Goal: Task Accomplishment & Management: Use online tool/utility

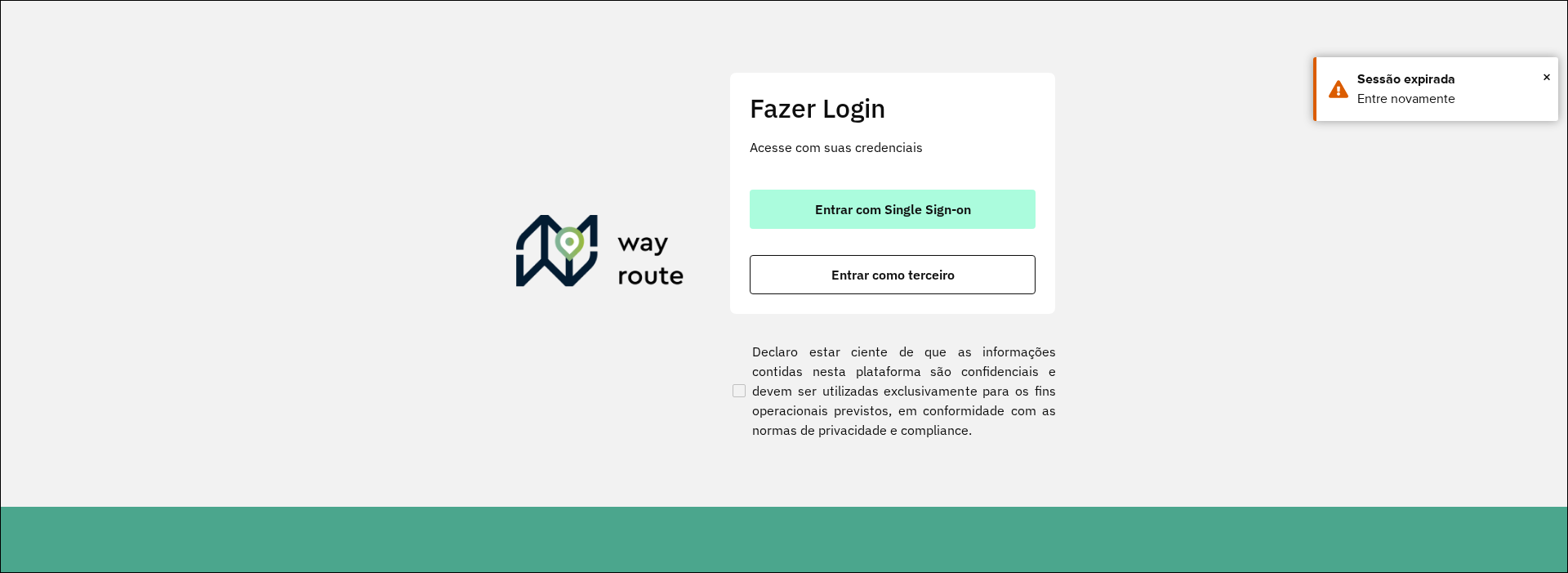
click at [894, 207] on span "Entrar com Single Sign-on" at bounding box center [893, 209] width 156 height 13
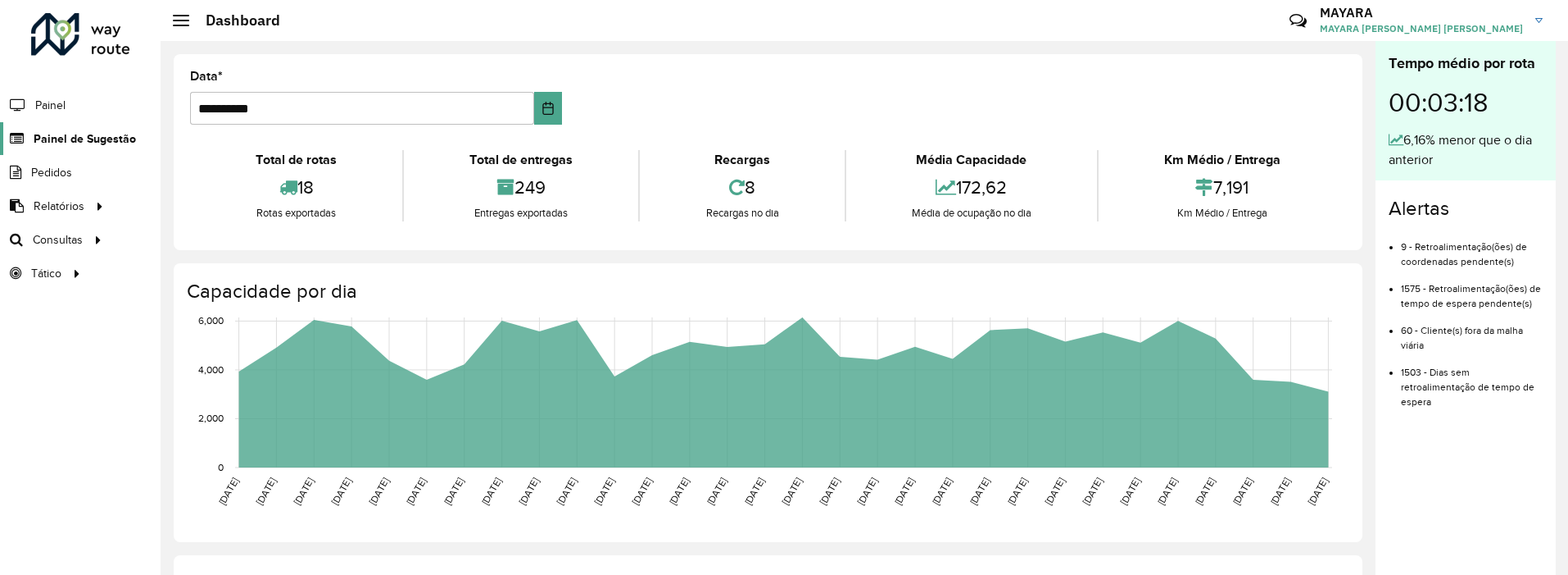
click at [95, 131] on span "Painel de Sugestão" at bounding box center [85, 139] width 103 height 17
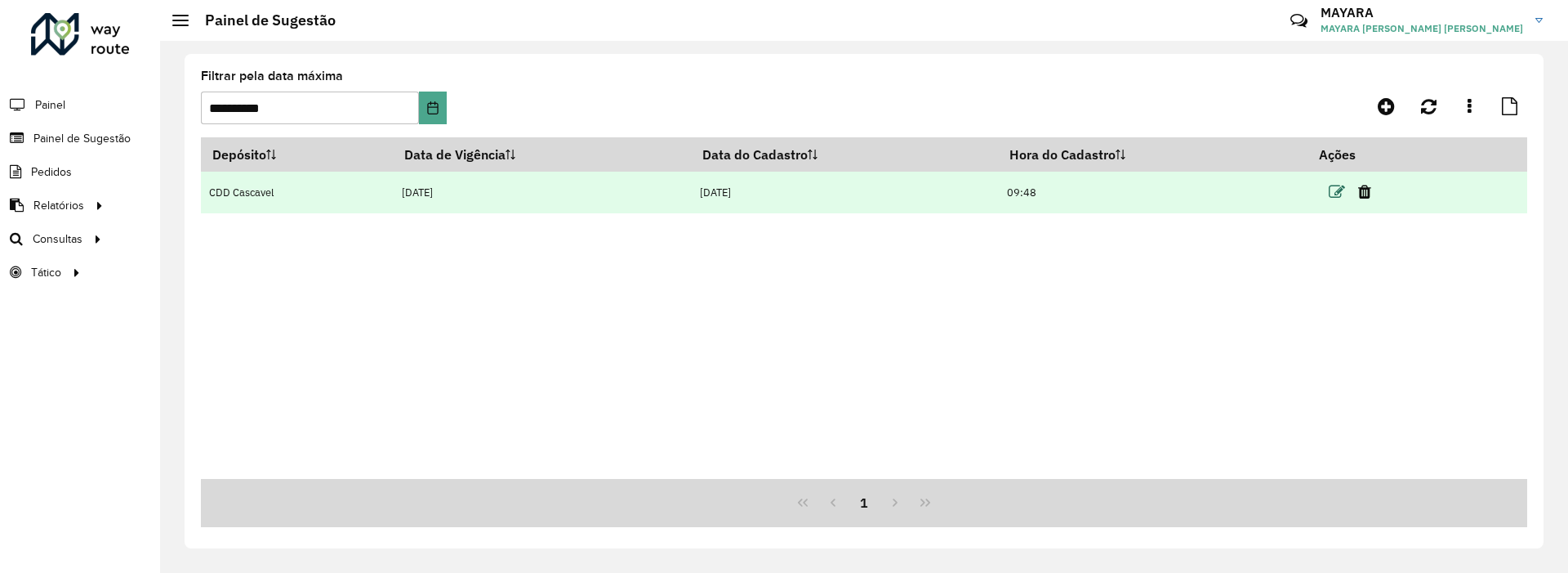
click at [1345, 188] on icon at bounding box center [1337, 192] width 16 height 16
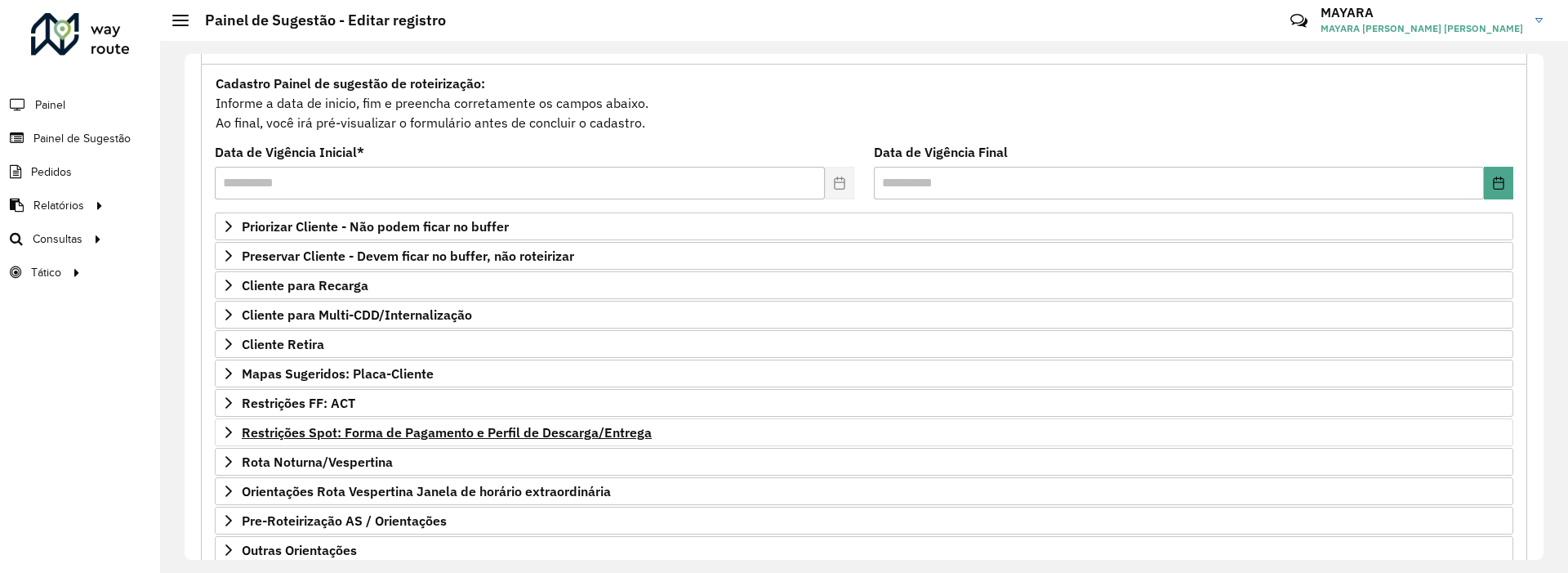
scroll to position [241, 0]
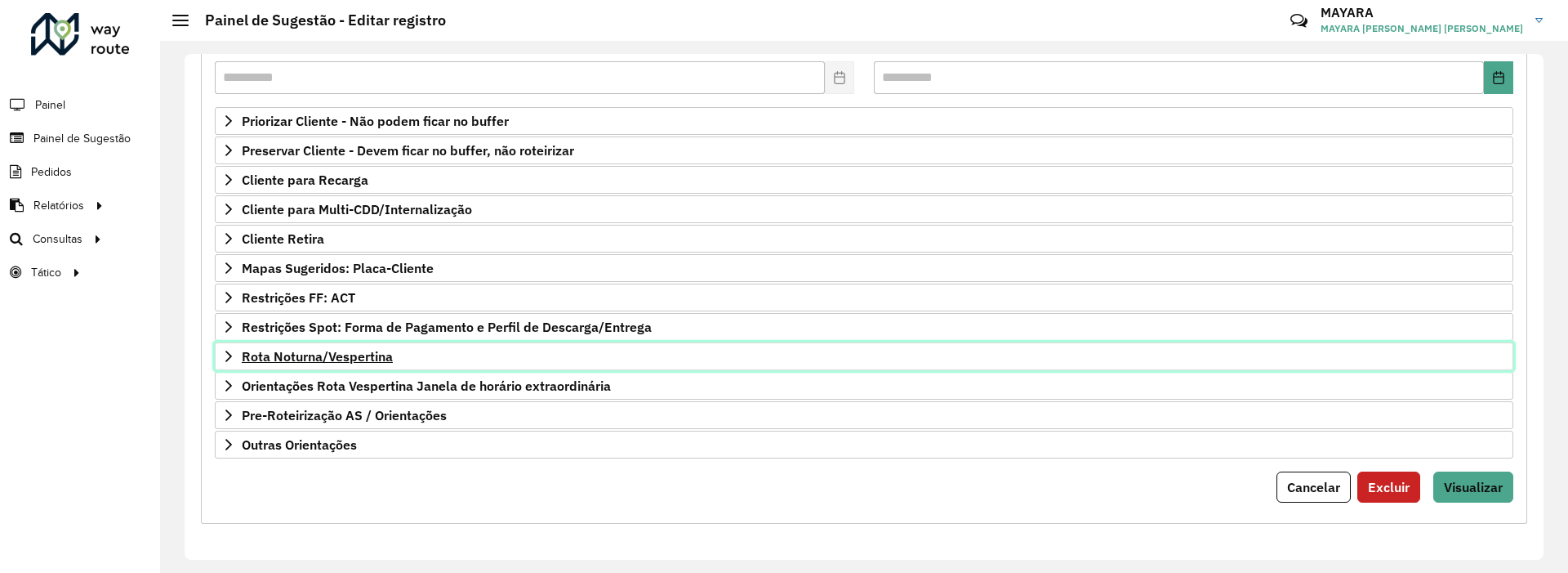
click at [364, 360] on span "Rota Noturna/Vespertina" at bounding box center [317, 356] width 151 height 13
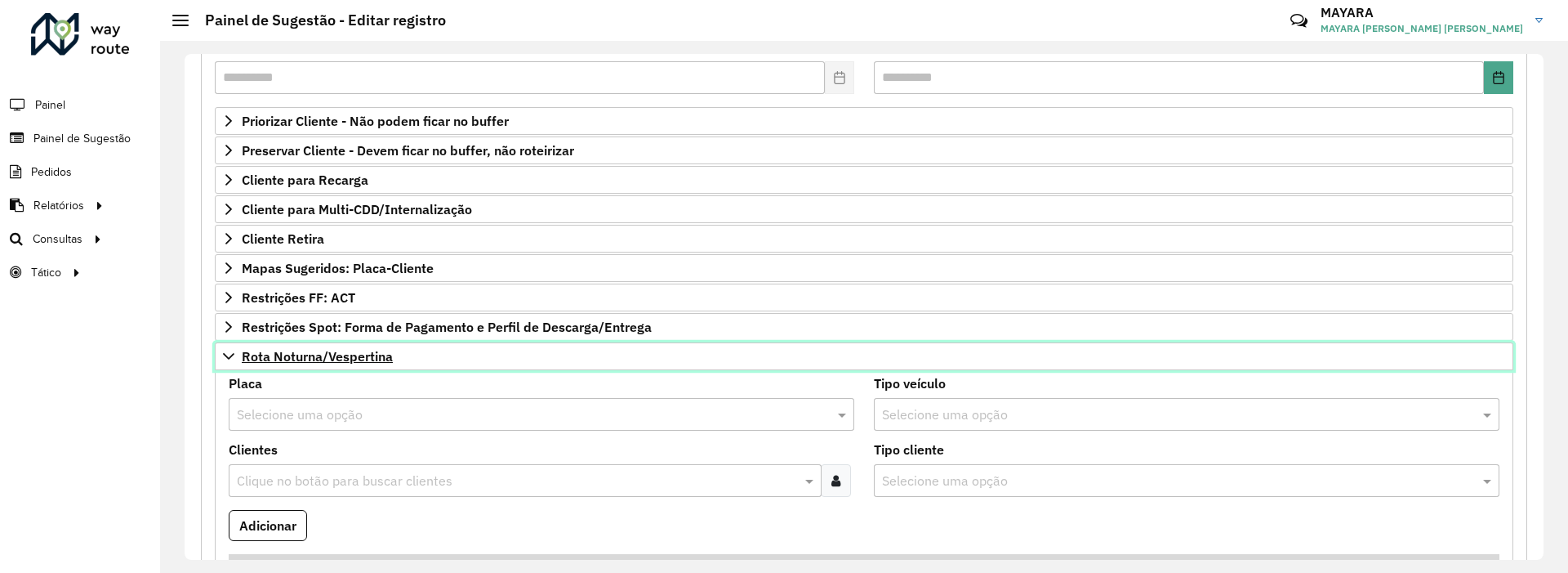
click at [336, 358] on span "Rota Noturna/Vespertina" at bounding box center [317, 356] width 151 height 13
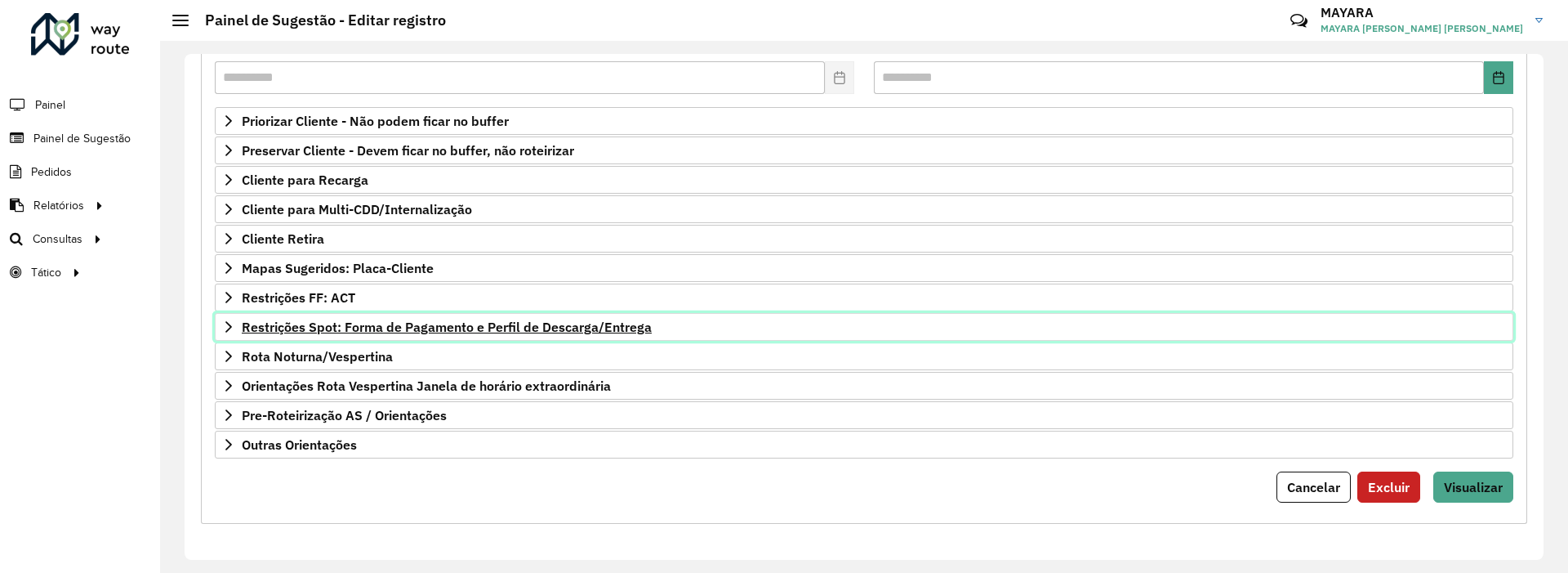
click at [388, 324] on span "Restrições Spot: Forma de Pagamento e Perfil de Descarga/Entrega" at bounding box center [446, 327] width 410 height 13
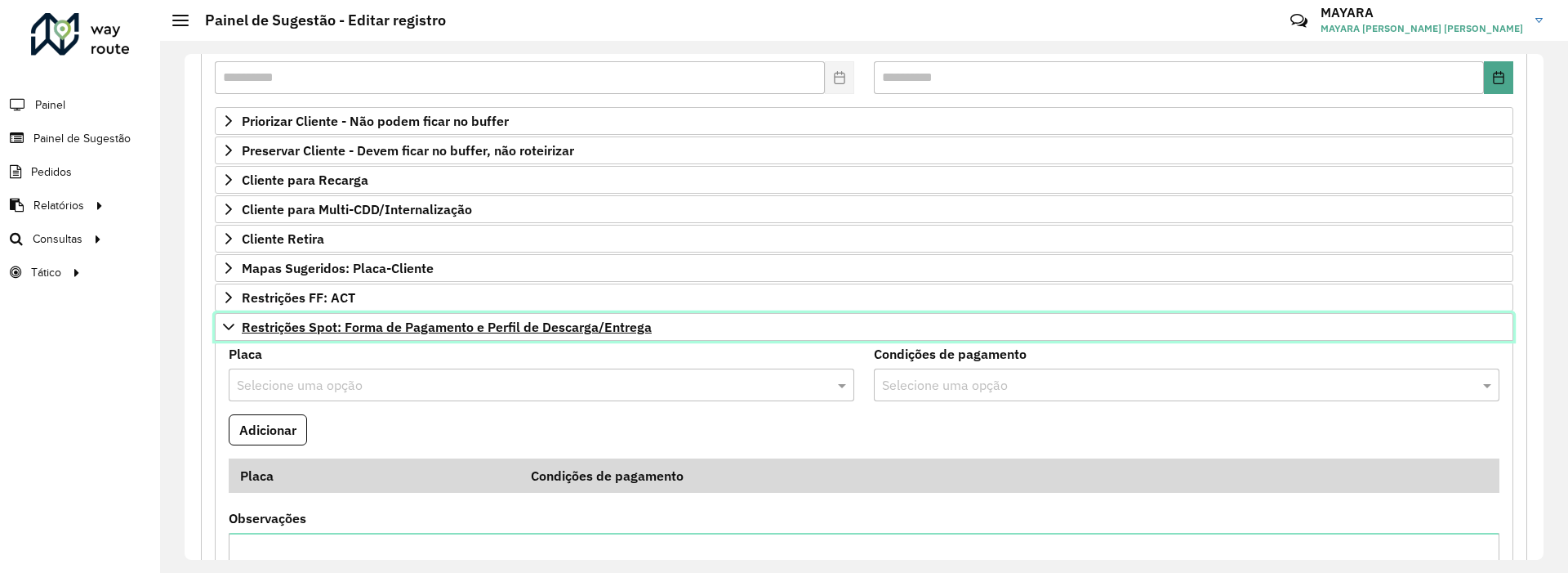
click at [388, 324] on span "Restrições Spot: Forma de Pagamento e Perfil de Descarga/Entrega" at bounding box center [446, 327] width 410 height 13
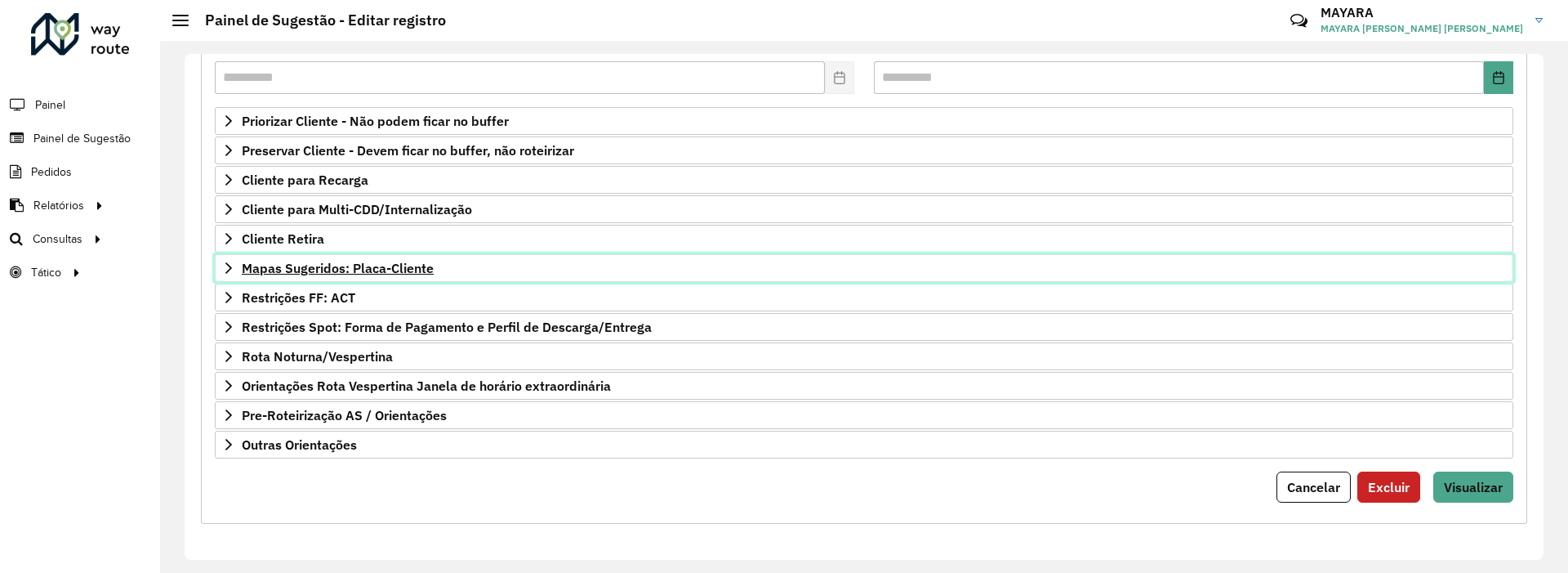
click at [338, 268] on span "Mapas Sugeridos: Placa-Cliente" at bounding box center [337, 268] width 192 height 13
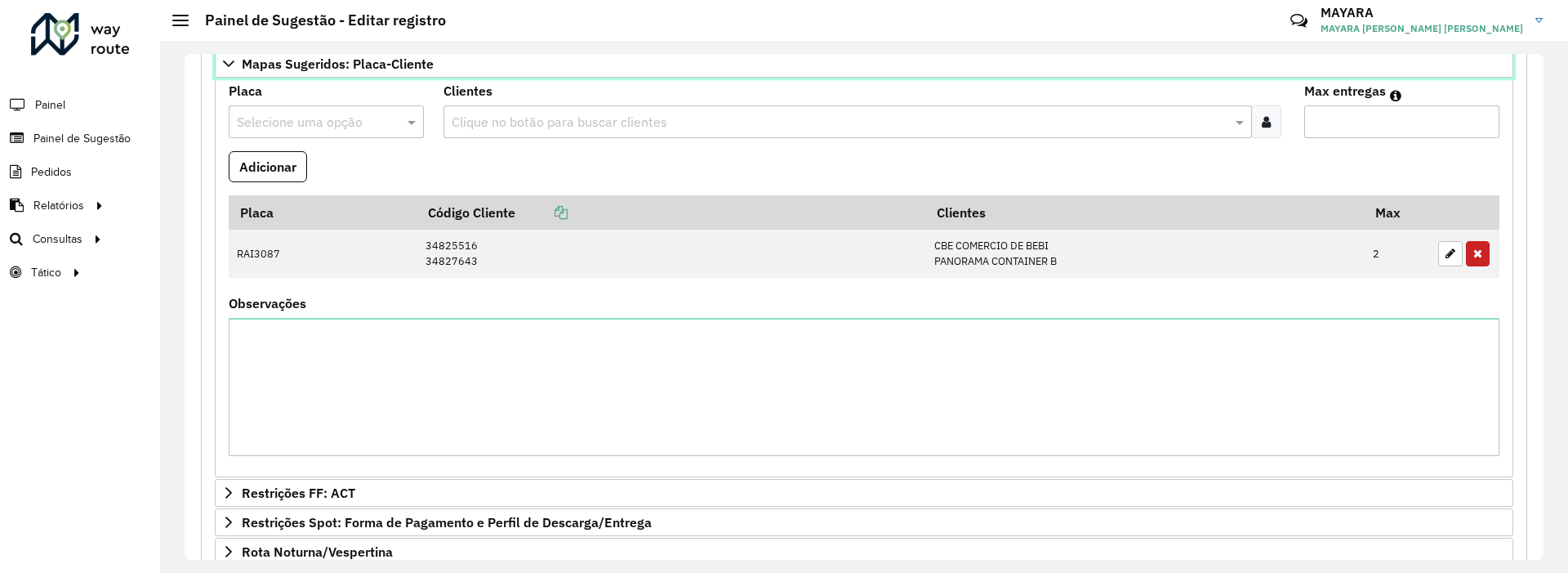
scroll to position [642, 0]
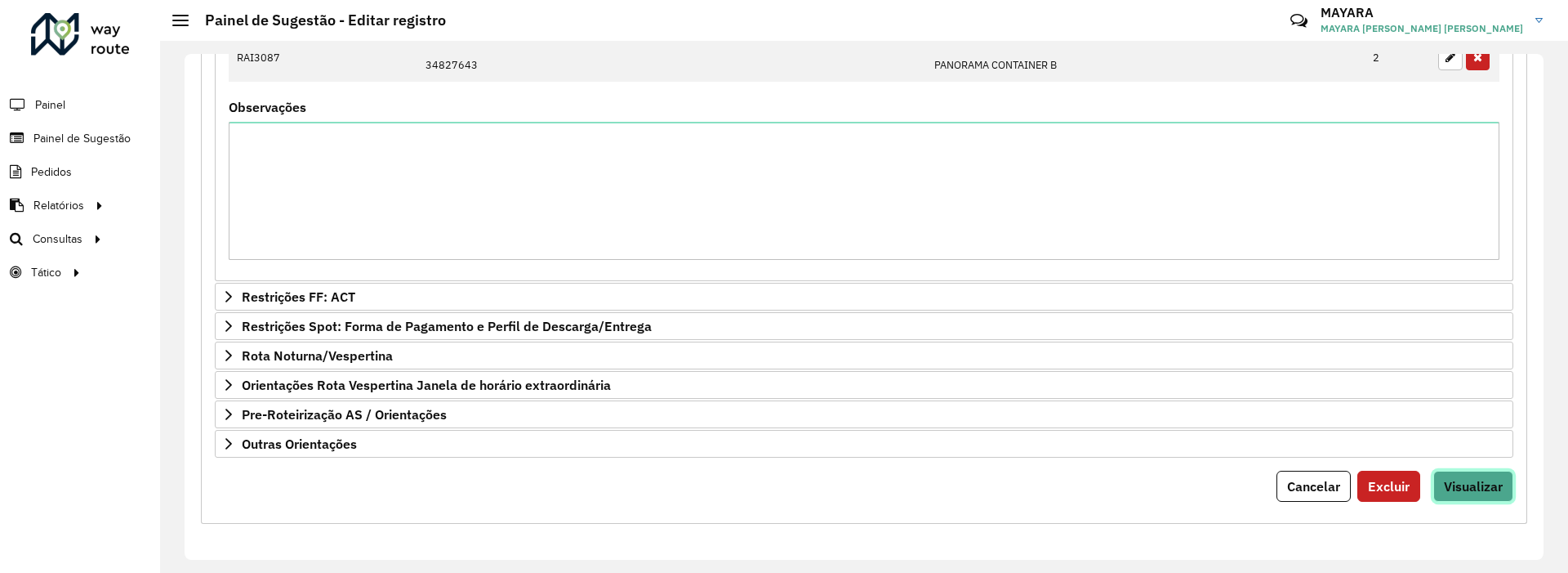
click at [1456, 489] on span "Visualizar" at bounding box center [1473, 486] width 59 height 16
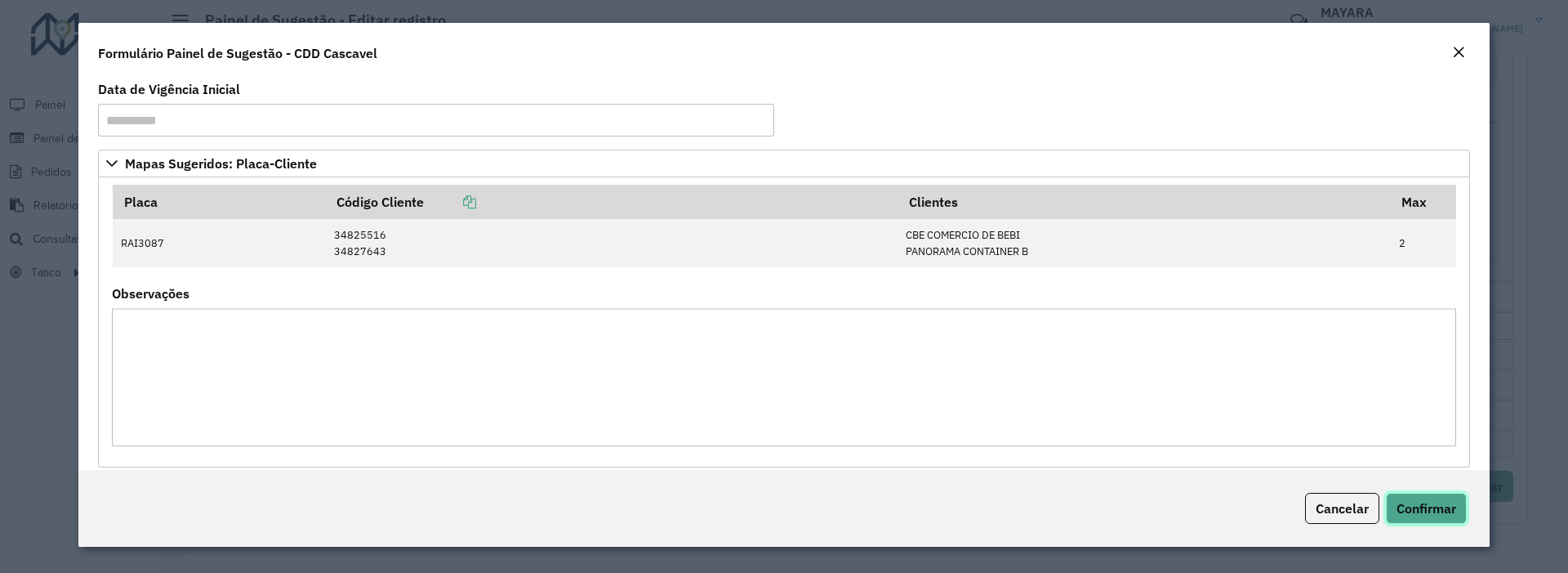
click at [1418, 502] on span "Confirmar" at bounding box center [1426, 508] width 60 height 16
